Goal: Task Accomplishment & Management: Use online tool/utility

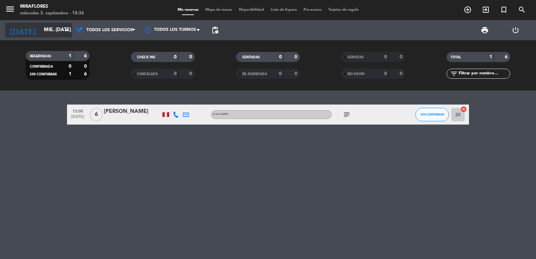
click at [42, 32] on input "mié. [DATE]" at bounding box center [73, 30] width 65 height 13
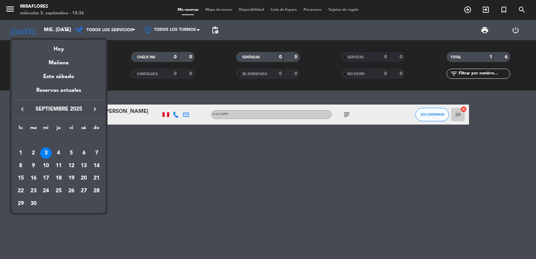
click at [86, 151] on div "6" at bounding box center [83, 152] width 11 height 11
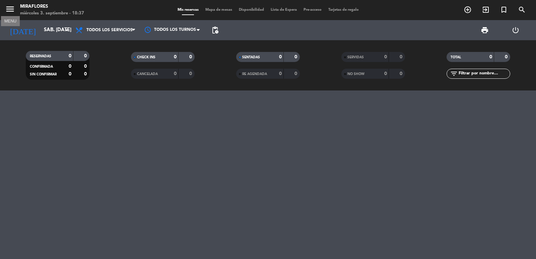
click at [6, 6] on icon "menu" at bounding box center [10, 9] width 10 height 10
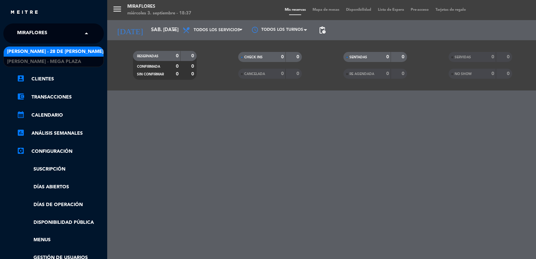
click at [47, 34] on span "Miraflores" at bounding box center [32, 33] width 30 height 14
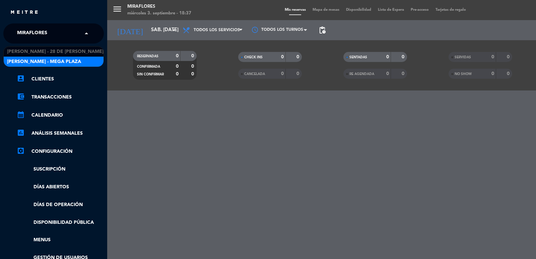
click at [41, 61] on span "[PERSON_NAME] - Mega Plaza" at bounding box center [44, 62] width 74 height 8
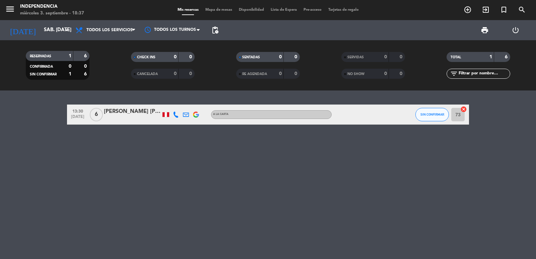
click at [174, 113] on icon at bounding box center [176, 115] width 6 height 6
click at [179, 101] on span "content_paste" at bounding box center [181, 103] width 5 height 5
click at [184, 114] on icon at bounding box center [186, 115] width 6 height 6
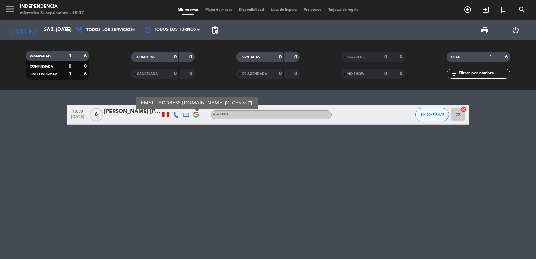
click at [232, 103] on span "Copiar" at bounding box center [239, 102] width 14 height 7
click at [40, 23] on div "[DATE] sáb. [DATE] arrow_drop_down" at bounding box center [38, 30] width 67 height 15
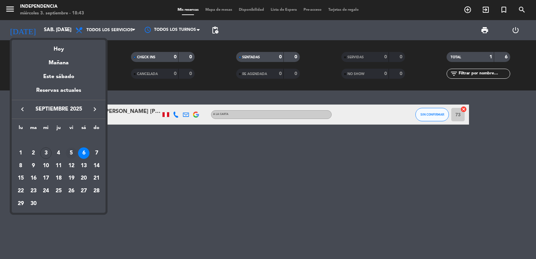
click at [70, 151] on div "5" at bounding box center [71, 152] width 11 height 11
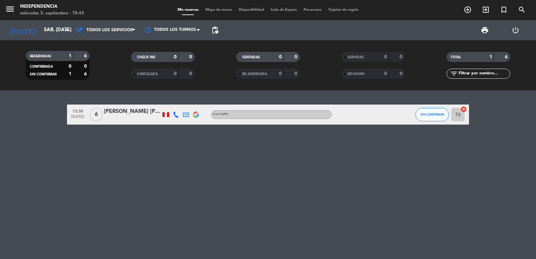
type input "vie. [DATE]"
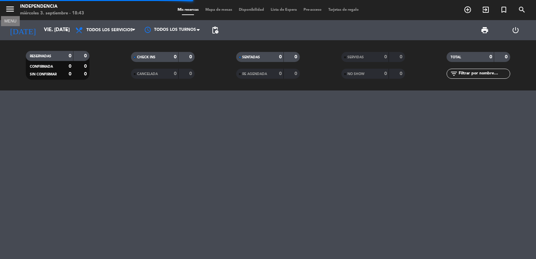
click at [11, 5] on icon "menu" at bounding box center [10, 9] width 10 height 10
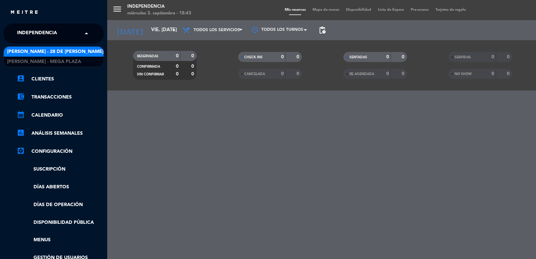
click at [56, 33] on span "Independencia" at bounding box center [37, 33] width 40 height 14
click at [52, 52] on span "[PERSON_NAME] - 28 de [PERSON_NAME]" at bounding box center [55, 52] width 96 height 8
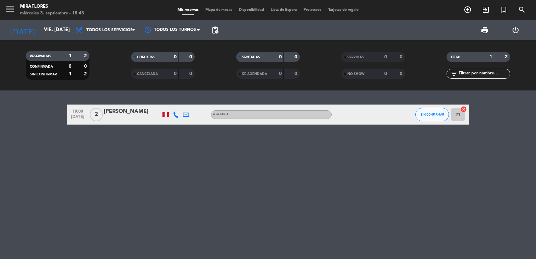
click at [174, 114] on icon at bounding box center [176, 115] width 6 height 6
click at [181, 106] on span "content_paste" at bounding box center [183, 103] width 5 height 5
